Goal: Transaction & Acquisition: Purchase product/service

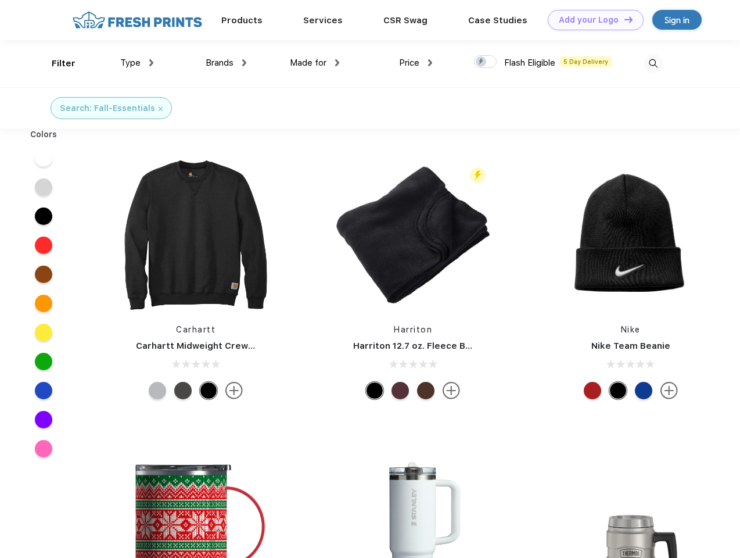
click at [591, 20] on link "Add your Logo Design Tool" at bounding box center [596, 20] width 96 height 20
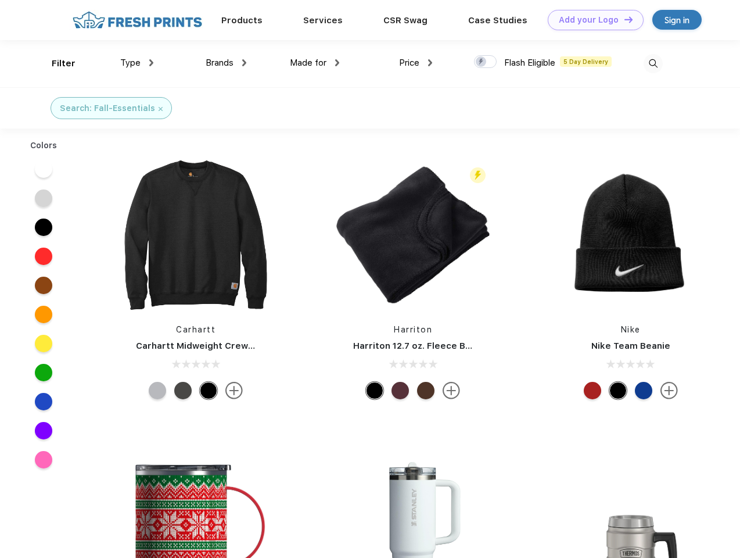
click at [0, 0] on div "Design Tool" at bounding box center [0, 0] width 0 height 0
click at [623, 19] on link "Add your Logo Design Tool" at bounding box center [596, 20] width 96 height 20
click at [56, 63] on div "Filter" at bounding box center [64, 63] width 24 height 13
click at [137, 63] on span "Type" at bounding box center [130, 63] width 20 height 10
click at [226, 63] on span "Brands" at bounding box center [220, 63] width 28 height 10
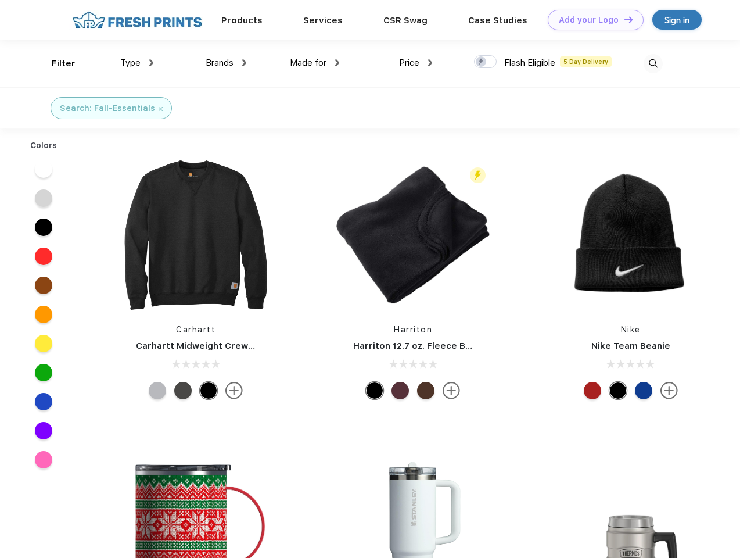
click at [315, 63] on span "Made for" at bounding box center [308, 63] width 37 height 10
click at [416, 63] on span "Price" at bounding box center [409, 63] width 20 height 10
click at [486, 62] on div at bounding box center [485, 61] width 23 height 13
click at [482, 62] on input "checkbox" at bounding box center [478, 59] width 8 height 8
click at [653, 63] on img at bounding box center [653, 63] width 19 height 19
